Goal: Navigation & Orientation: Find specific page/section

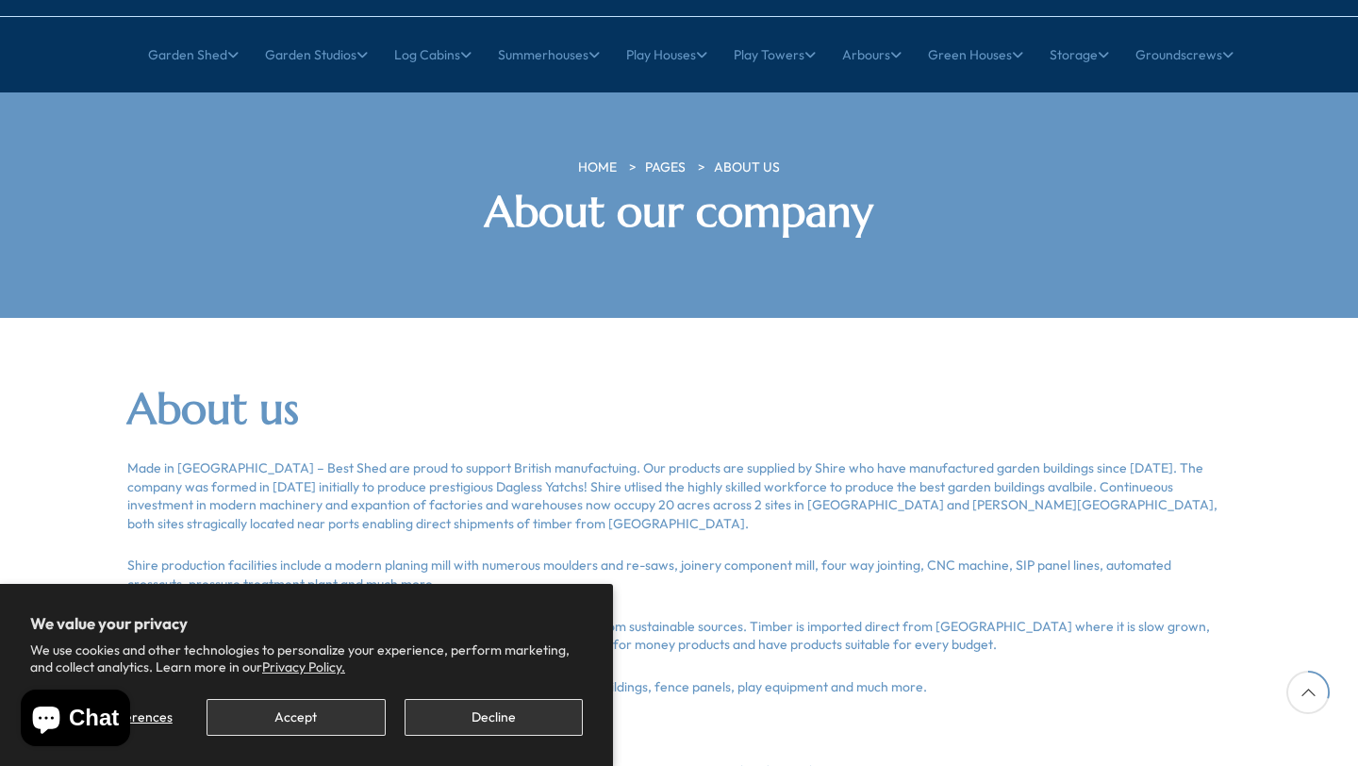
scroll to position [433, 0]
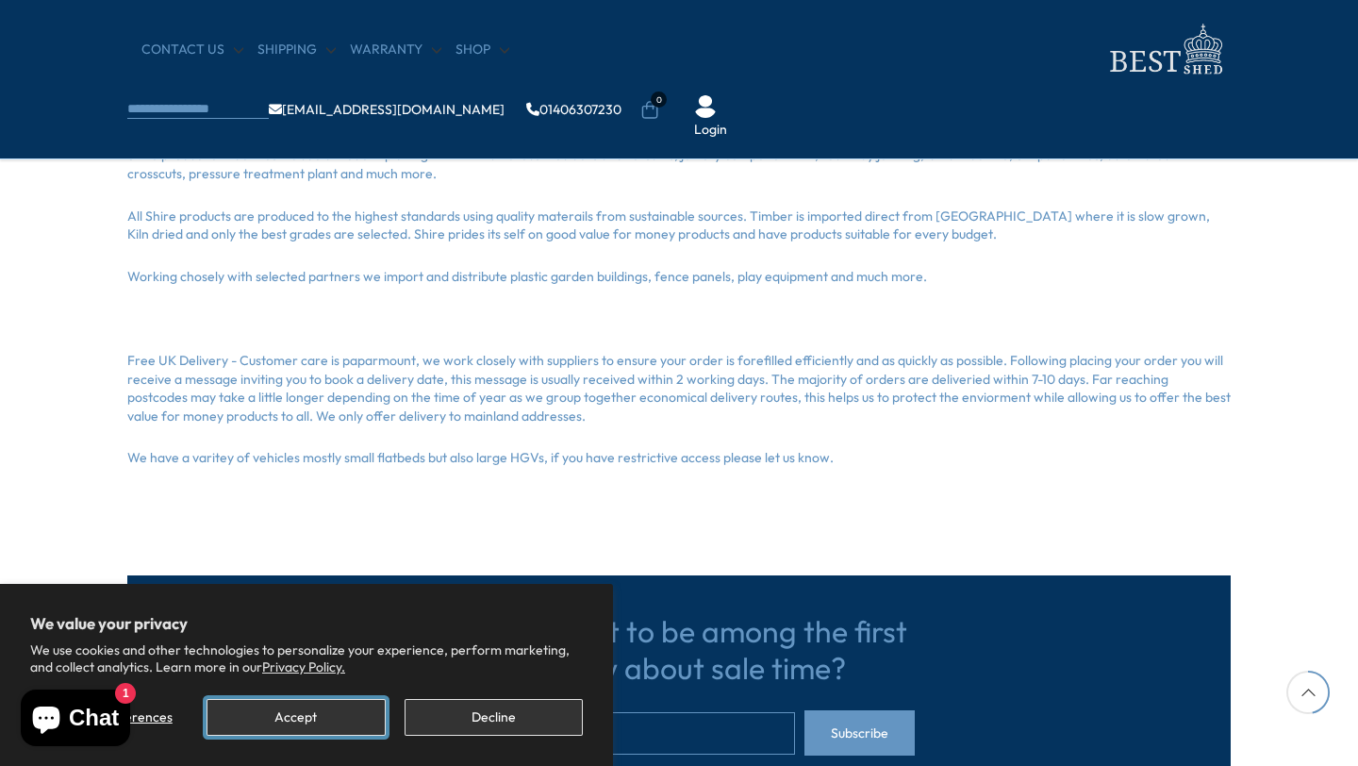
click at [290, 704] on button "Accept" at bounding box center [296, 717] width 178 height 37
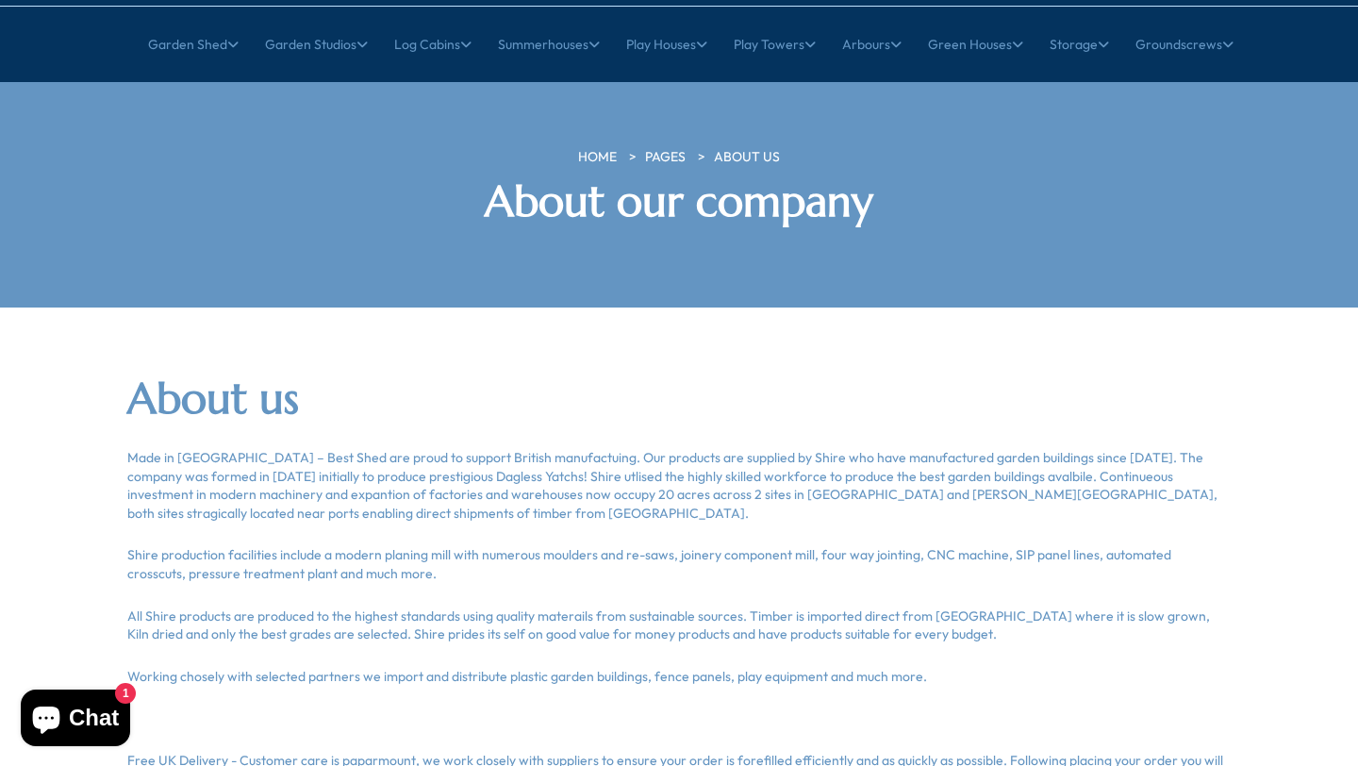
scroll to position [0, 0]
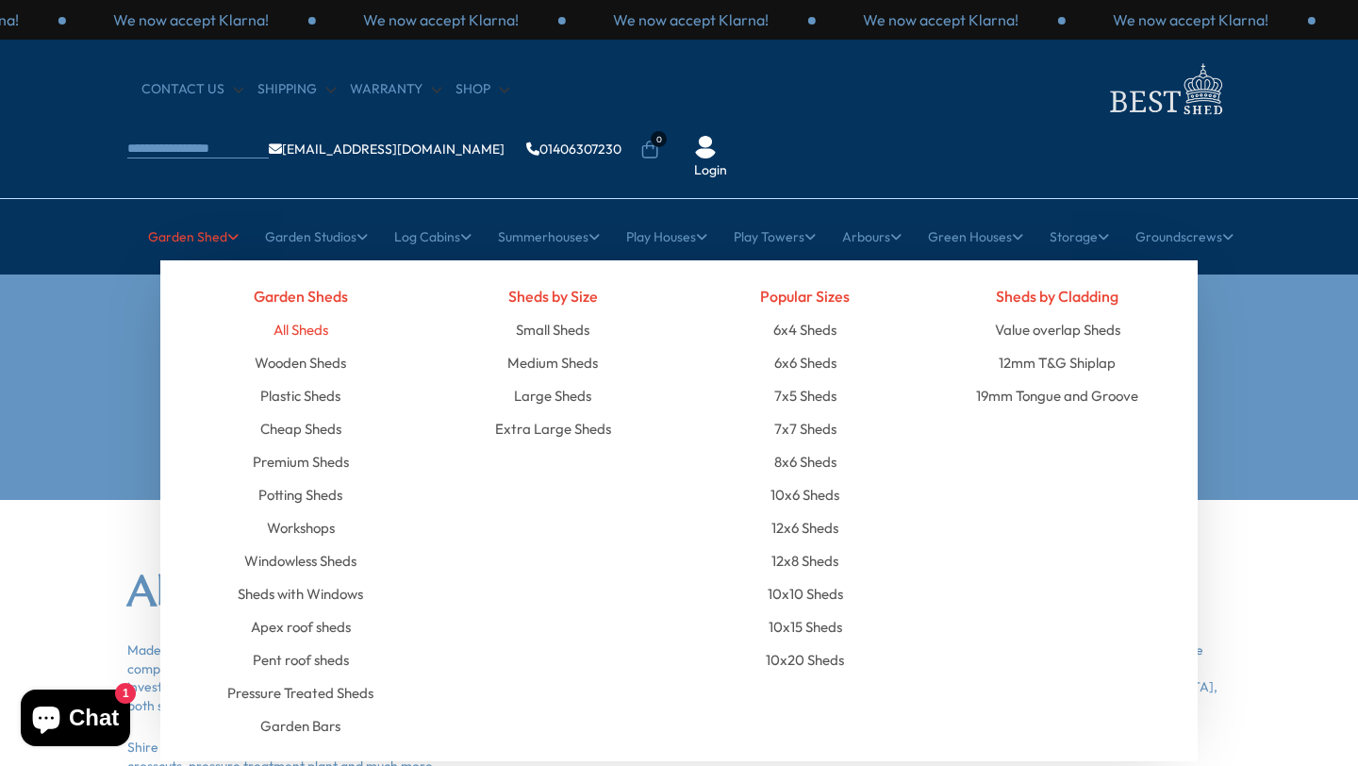
click at [317, 313] on link "All Sheds" at bounding box center [301, 329] width 55 height 33
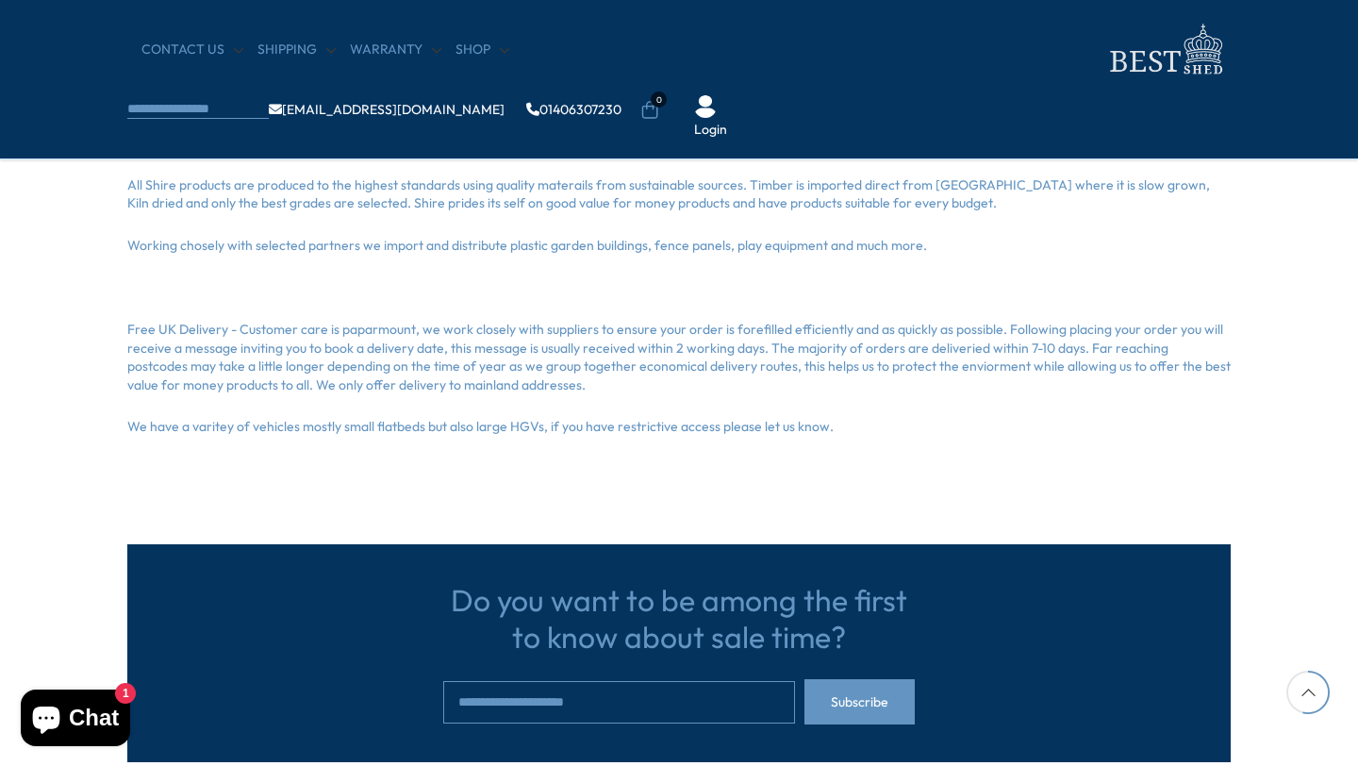
scroll to position [329, 0]
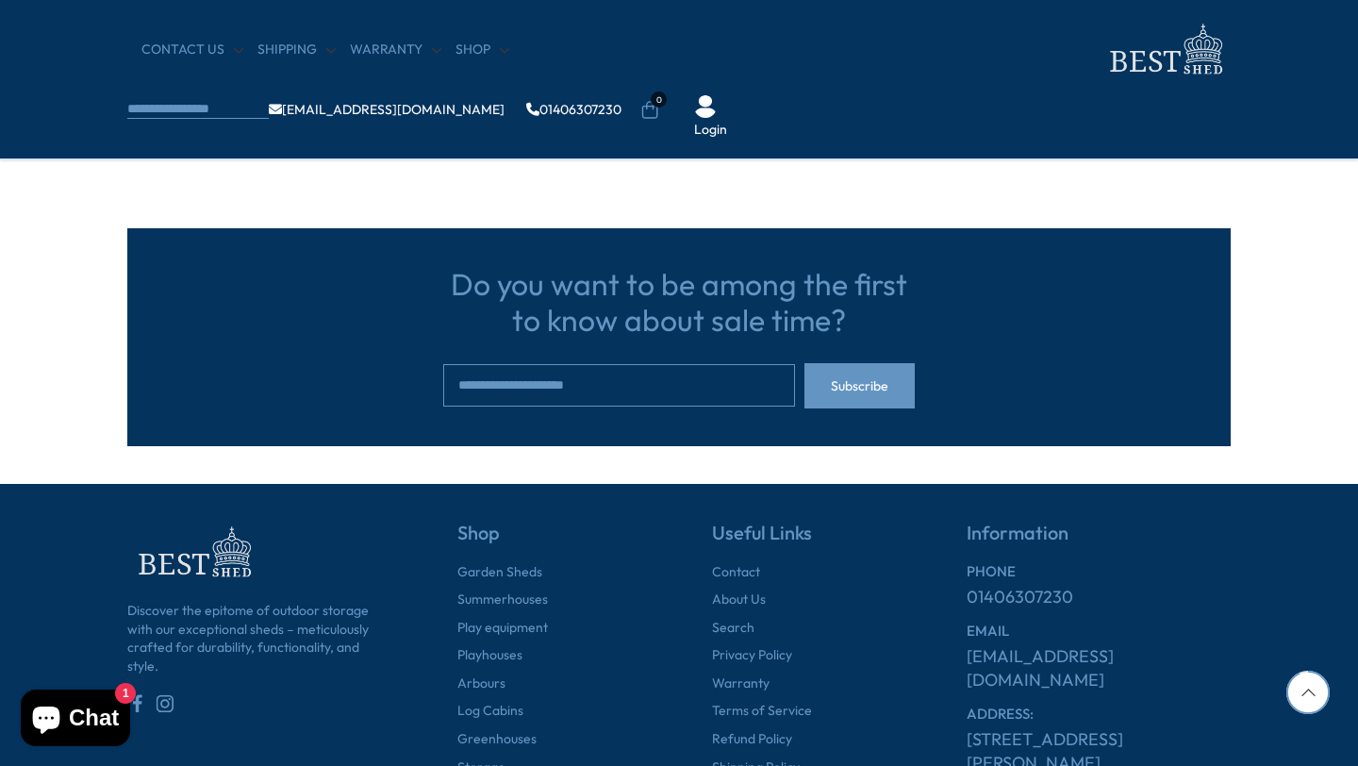
scroll to position [2025, 0]
